Goal: Information Seeking & Learning: Learn about a topic

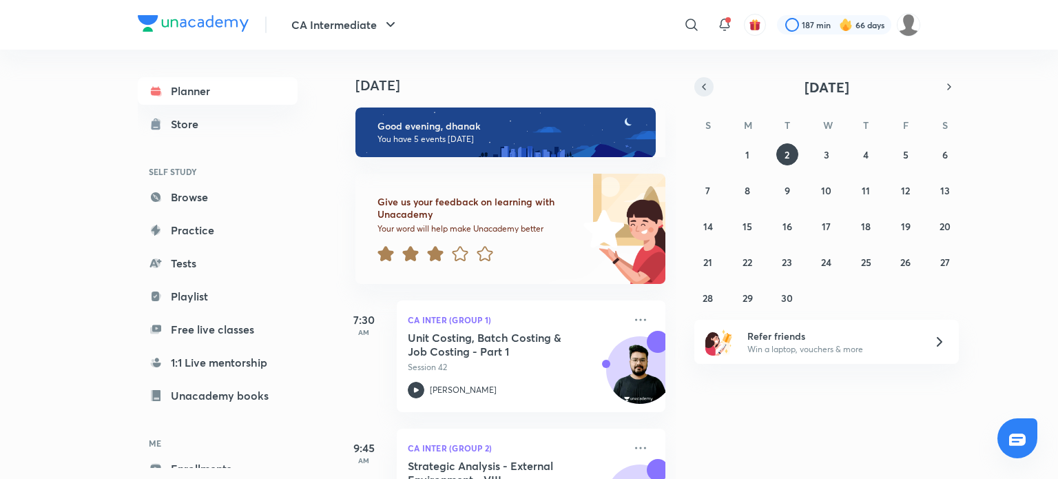
click at [710, 89] on button "button" at bounding box center [703, 86] width 19 height 19
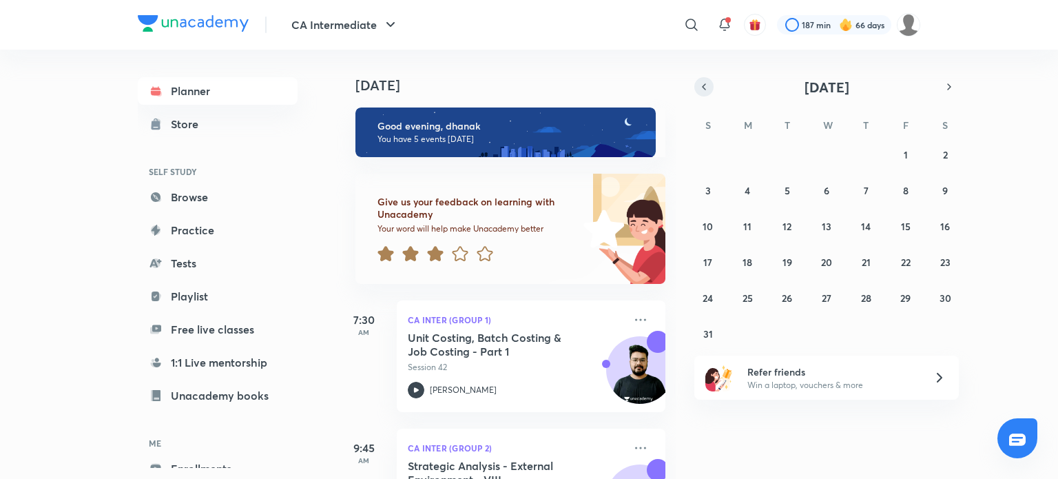
click at [710, 89] on button "button" at bounding box center [703, 86] width 19 height 19
click at [787, 256] on abbr "22" at bounding box center [787, 261] width 10 height 13
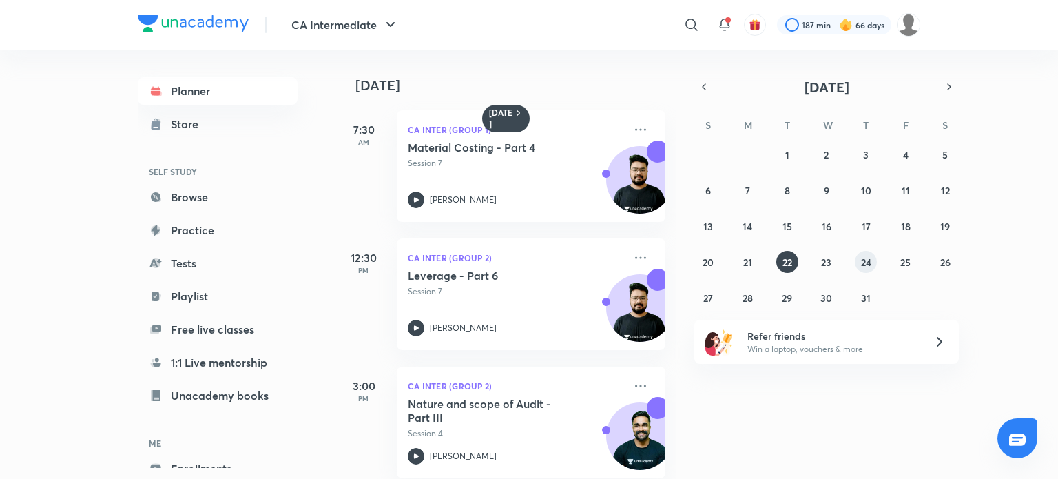
click at [869, 262] on abbr "24" at bounding box center [866, 261] width 10 height 13
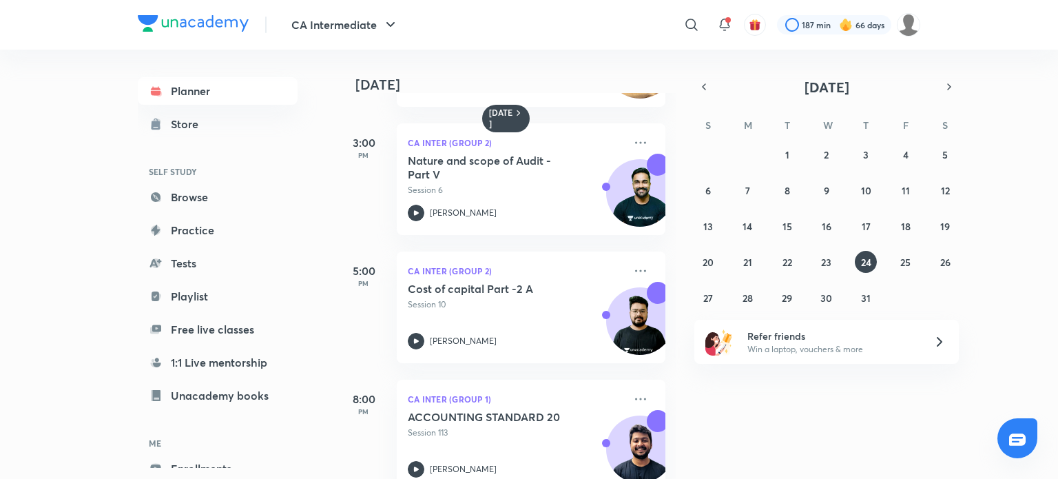
scroll to position [405, 0]
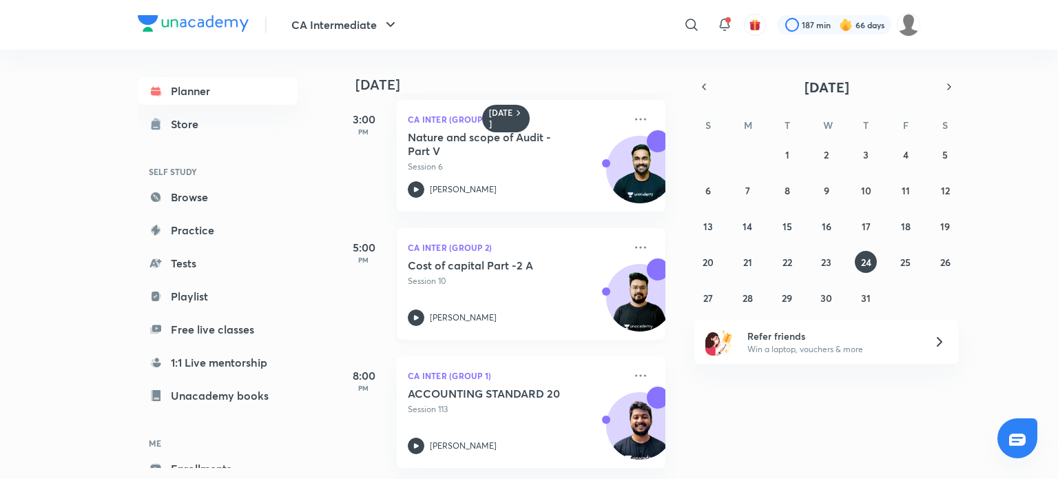
click at [412, 309] on icon at bounding box center [416, 317] width 17 height 17
